Goal: Transaction & Acquisition: Purchase product/service

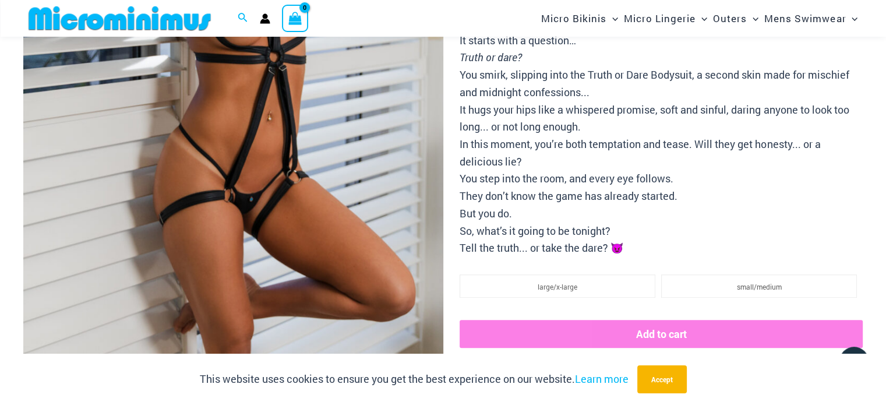
scroll to position [513, 0]
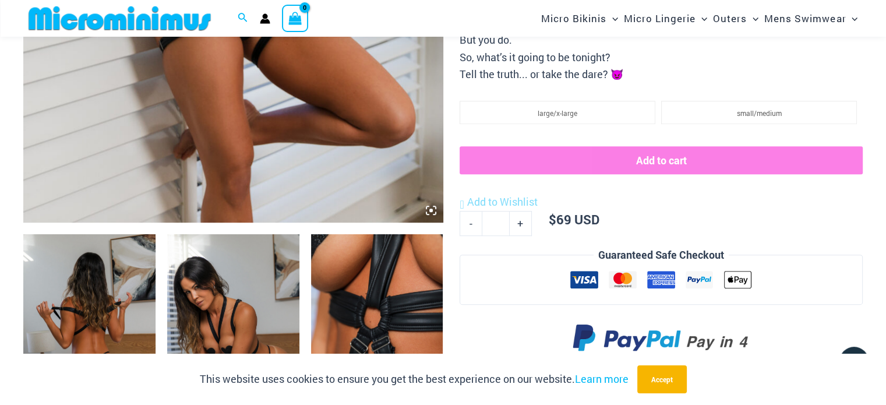
click at [104, 272] on img at bounding box center [89, 333] width 132 height 198
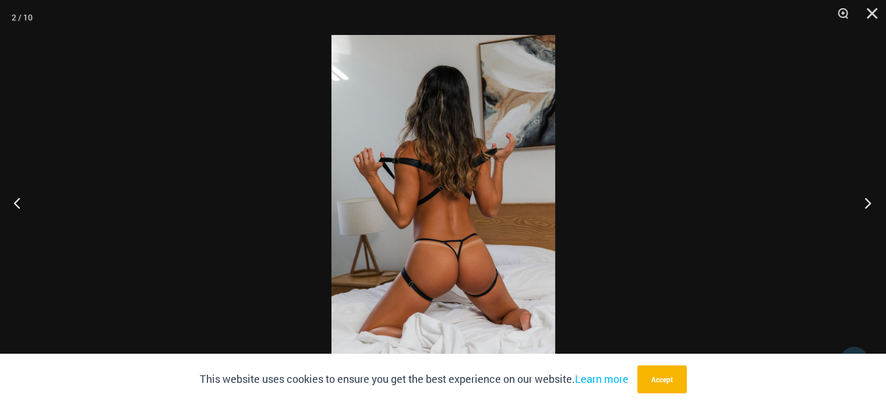
click at [870, 198] on button "Next" at bounding box center [864, 203] width 44 height 58
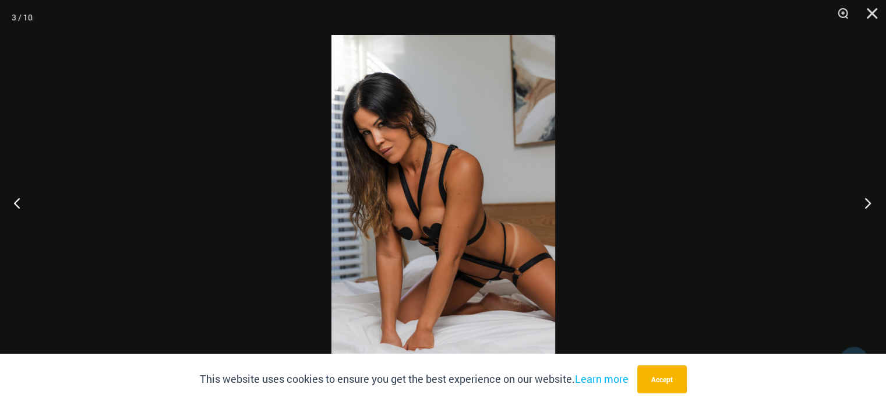
click at [870, 198] on button "Next" at bounding box center [864, 203] width 44 height 58
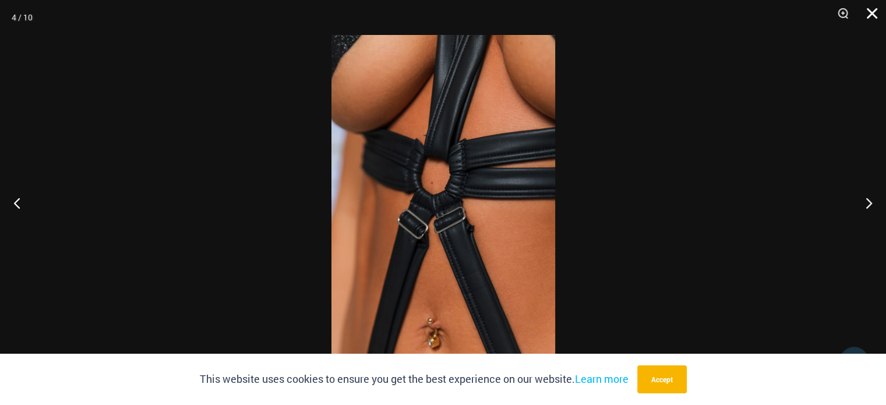
click at [868, 16] on button "Close" at bounding box center [867, 17] width 29 height 35
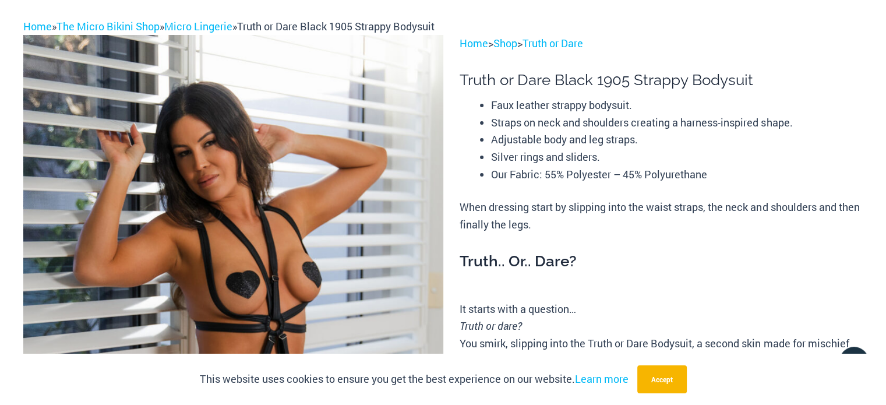
scroll to position [0, 0]
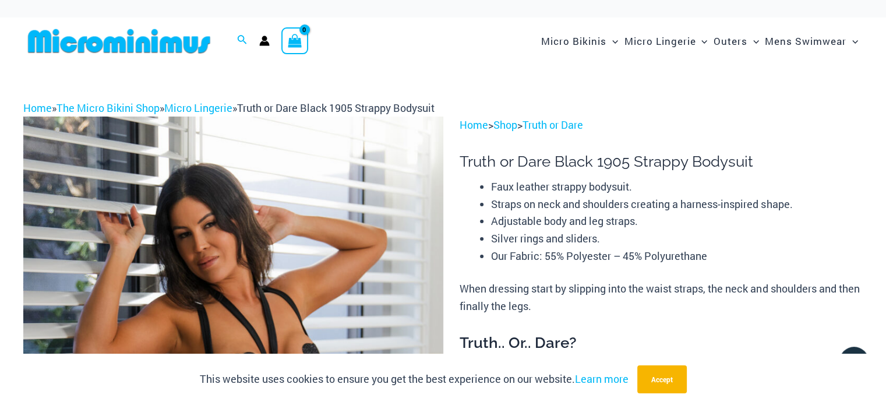
click at [95, 53] on img at bounding box center [119, 41] width 192 height 26
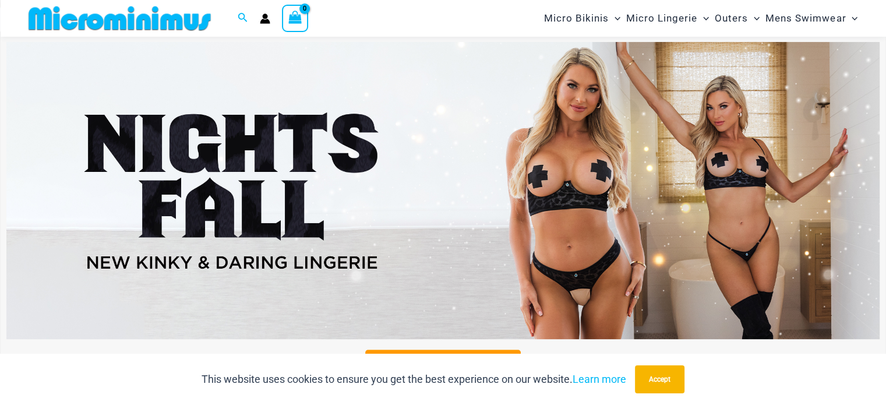
scroll to position [397, 0]
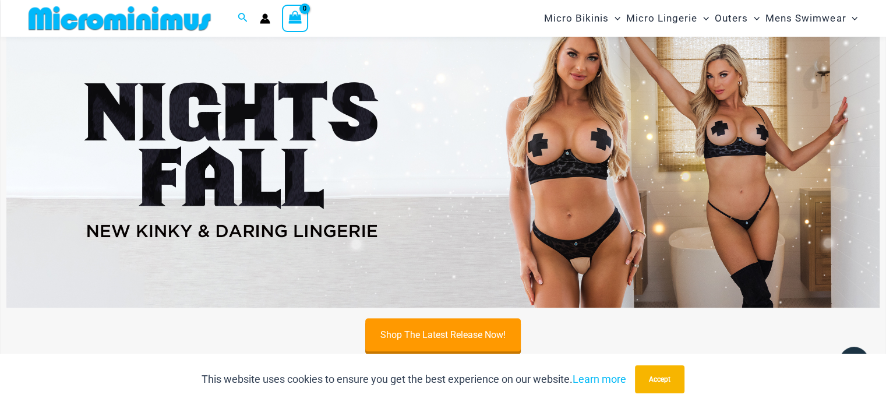
click at [352, 174] on img at bounding box center [442, 158] width 873 height 296
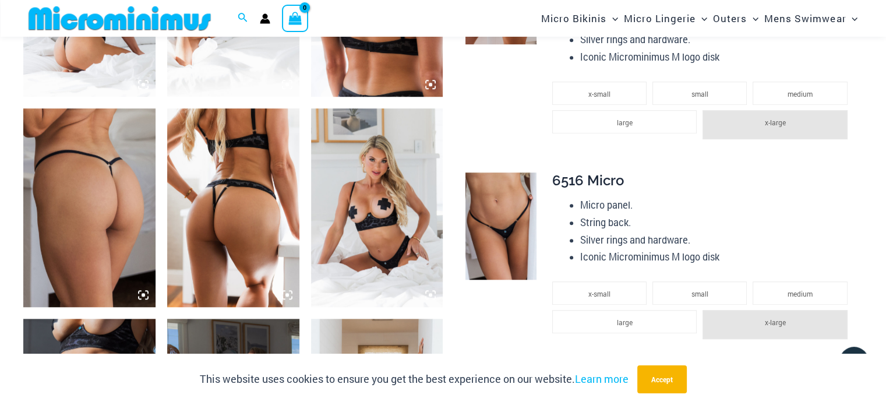
scroll to position [921, 0]
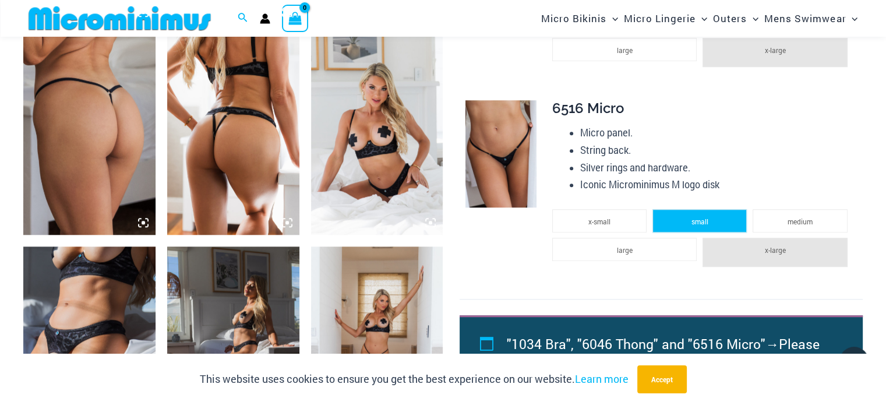
click at [686, 223] on li "small" at bounding box center [699, 220] width 94 height 23
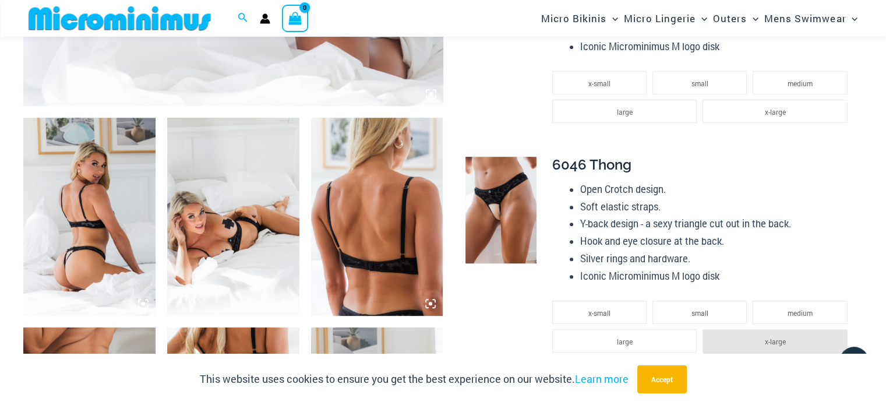
scroll to position [455, 0]
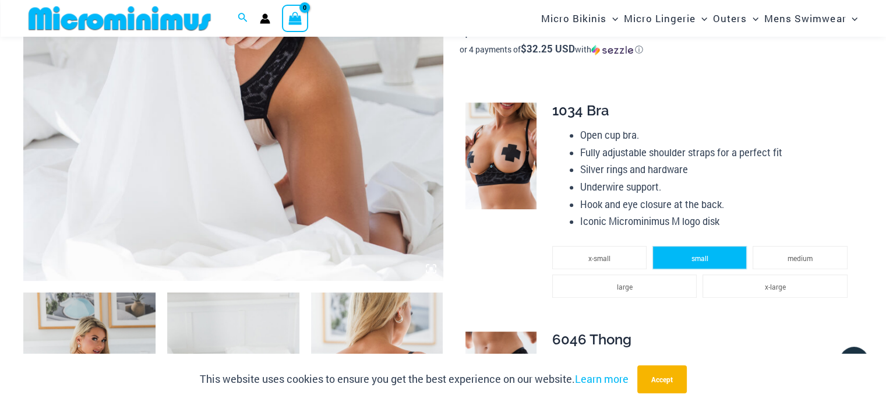
click at [696, 253] on span "small" at bounding box center [699, 257] width 17 height 9
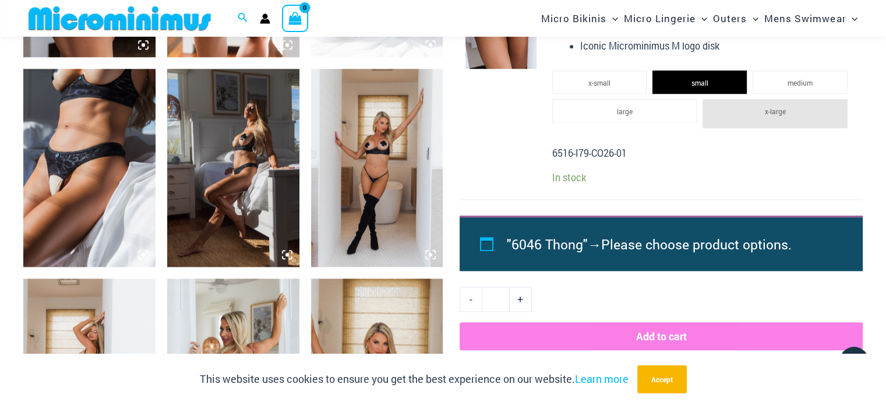
scroll to position [1095, 0]
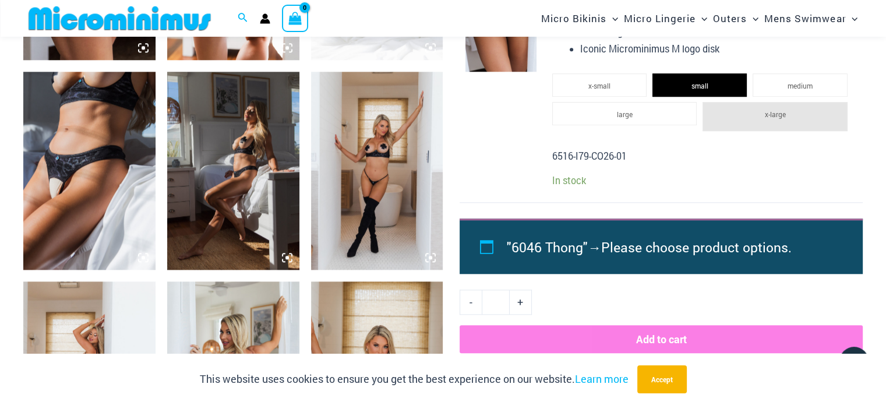
click at [637, 252] on span "Please choose product options." at bounding box center [696, 246] width 190 height 17
click at [493, 244] on div ""6046 Thong" → Please choose product options." at bounding box center [660, 245] width 403 height 55
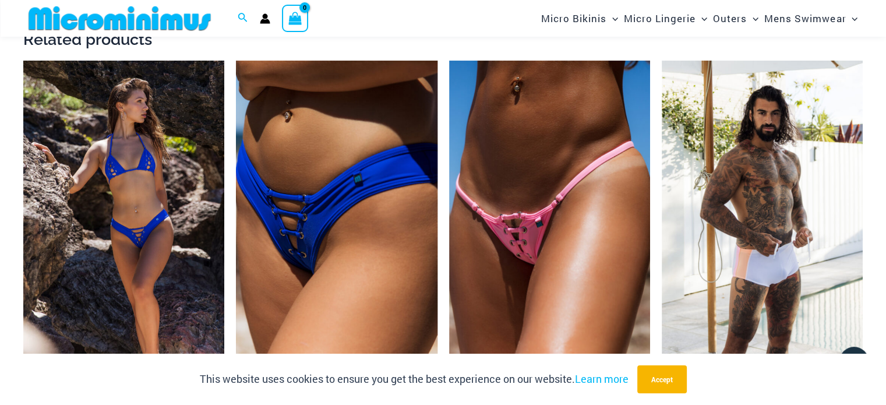
scroll to position [1910, 0]
